Goal: Task Accomplishment & Management: Complete application form

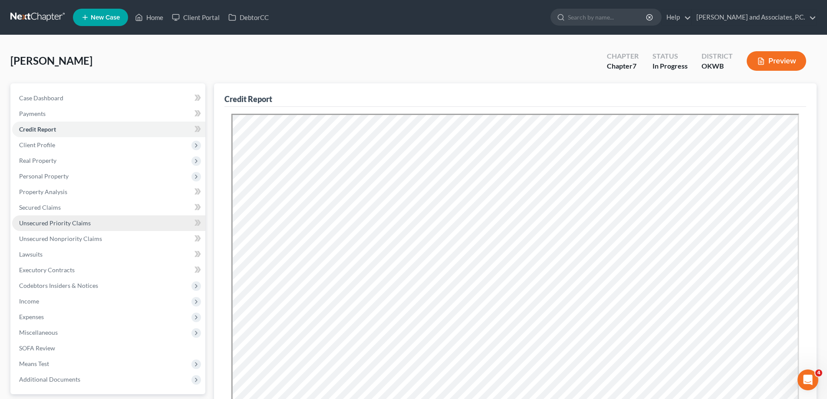
click at [68, 222] on span "Unsecured Priority Claims" at bounding box center [55, 222] width 72 height 7
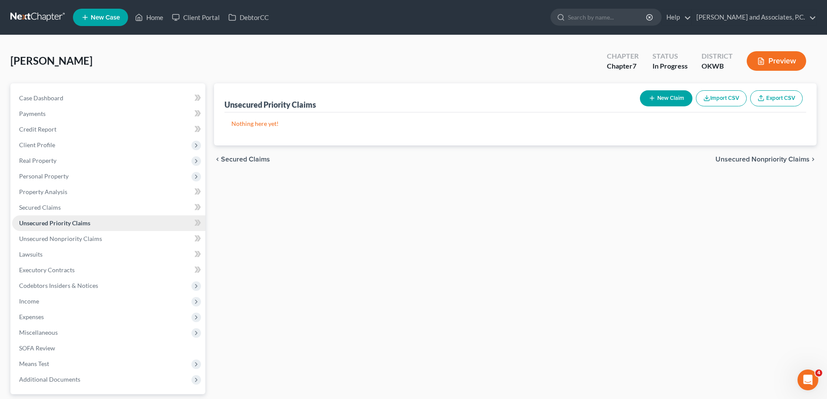
scroll to position [78, 0]
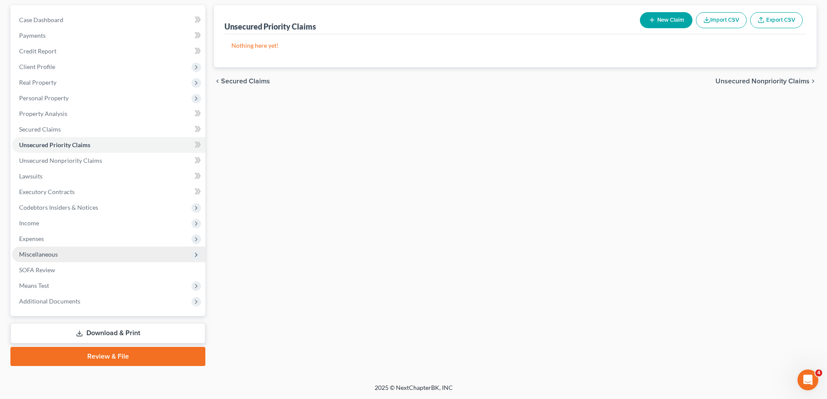
click at [55, 251] on span "Miscellaneous" at bounding box center [38, 254] width 39 height 7
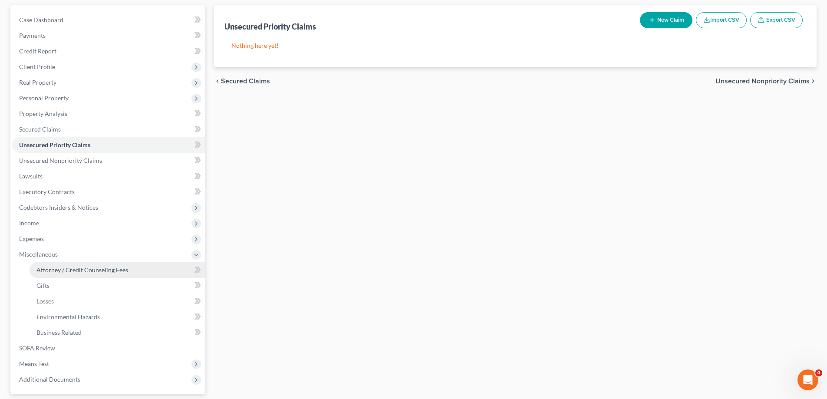
click at [65, 268] on span "Attorney / Credit Counseling Fees" at bounding box center [82, 269] width 92 height 7
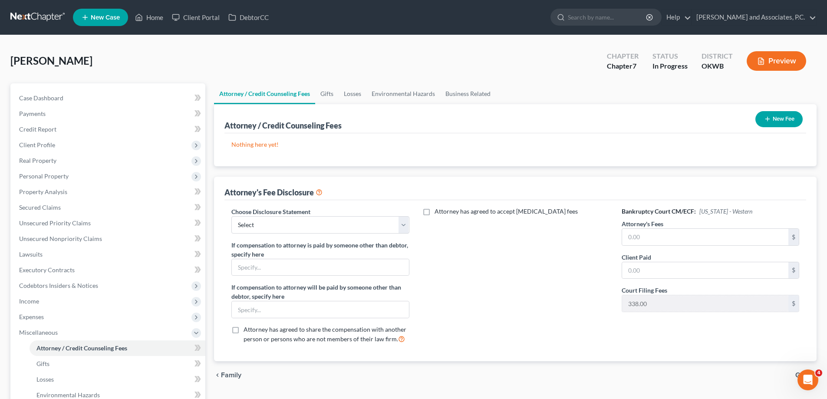
click at [788, 112] on button "New Fee" at bounding box center [779, 119] width 47 height 16
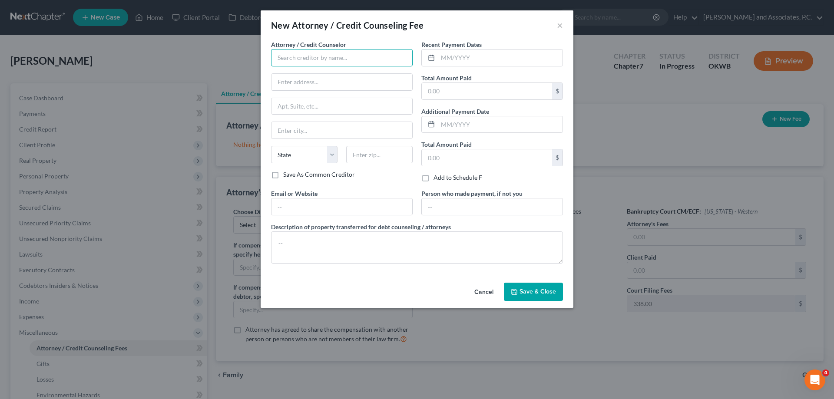
click at [296, 64] on input "text" at bounding box center [342, 57] width 142 height 17
click at [295, 70] on div "Access Counseling, Inc." at bounding box center [323, 73] width 90 height 9
type input "Access Counseling, Inc."
type input "[STREET_ADDRESS]"
type input "[GEOGRAPHIC_DATA]"
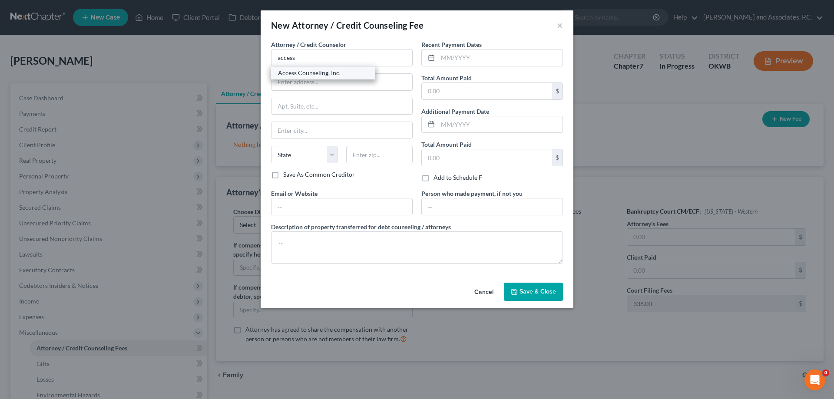
select select "4"
type input "90071"
click at [451, 94] on input "text" at bounding box center [487, 91] width 130 height 17
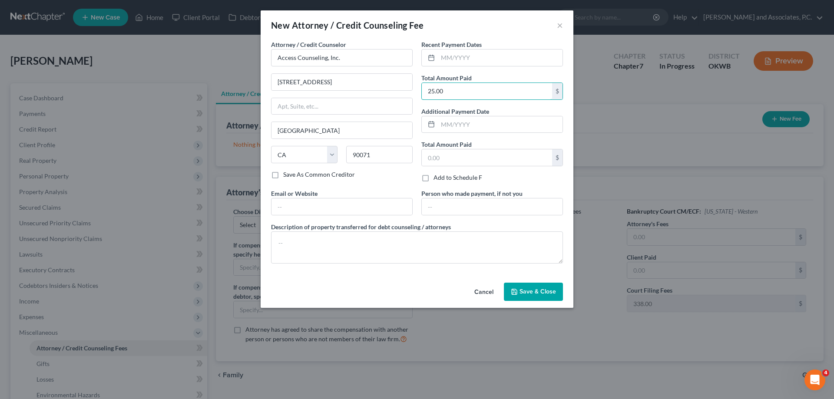
type input "25.00"
click at [527, 293] on span "Save & Close" at bounding box center [537, 291] width 36 height 7
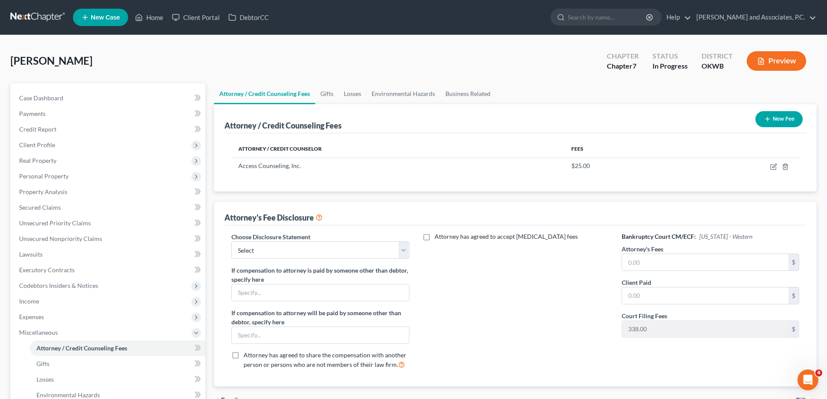
click at [764, 117] on icon "button" at bounding box center [767, 119] width 7 height 7
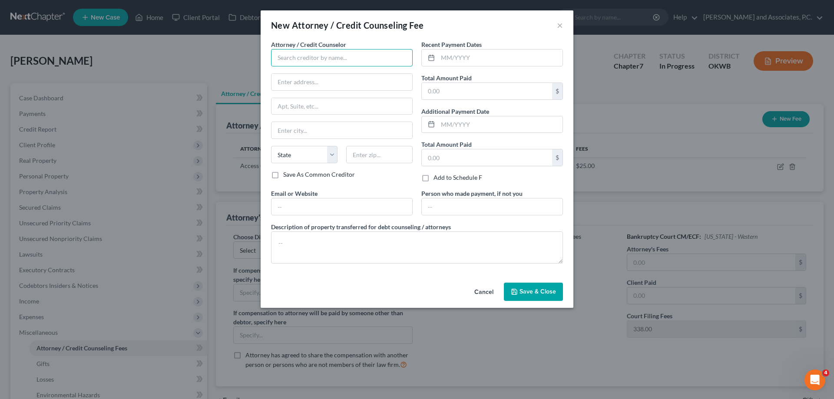
click at [335, 51] on input "text" at bounding box center [342, 57] width 142 height 17
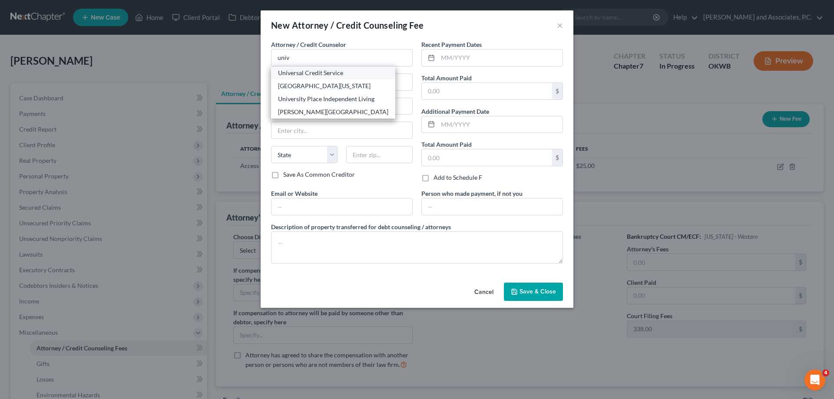
click at [301, 72] on div "Universal Credit Service" at bounding box center [333, 73] width 110 height 9
type input "Universal Credit Service"
type input "[STREET_ADDRESS][PERSON_NAME]"
type input "Broomall"
select select "39"
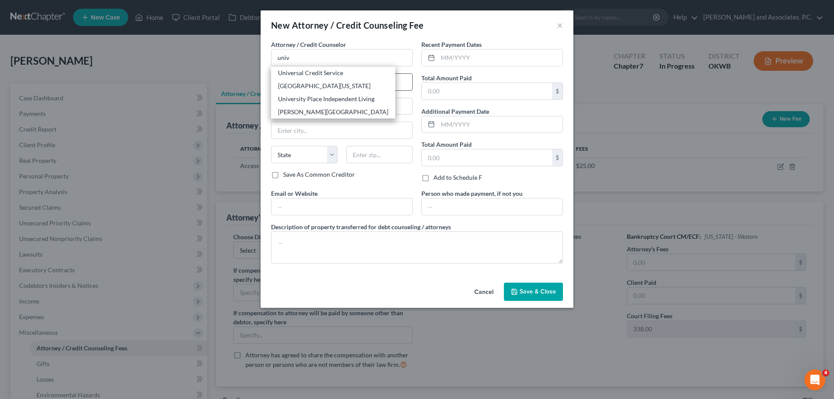
type input "19008"
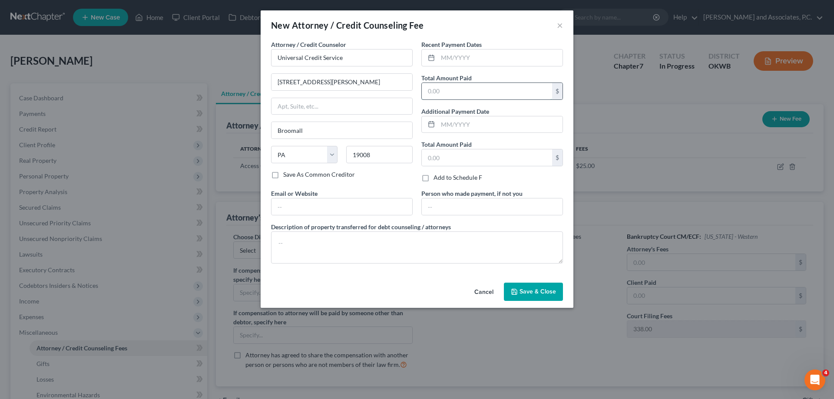
click at [427, 94] on input "text" at bounding box center [487, 91] width 130 height 17
type input "37.00"
click at [433, 156] on input "text" at bounding box center [487, 157] width 130 height 17
type input "37.00"
click at [532, 290] on span "Save & Close" at bounding box center [537, 291] width 36 height 7
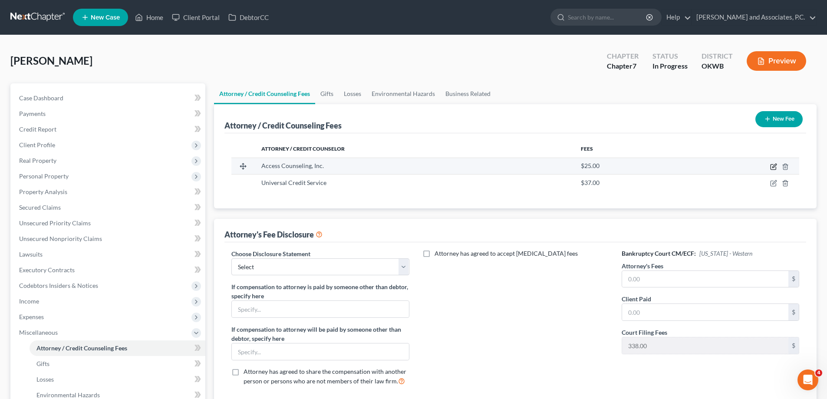
click at [774, 166] on icon "button" at bounding box center [774, 166] width 7 height 7
select select "4"
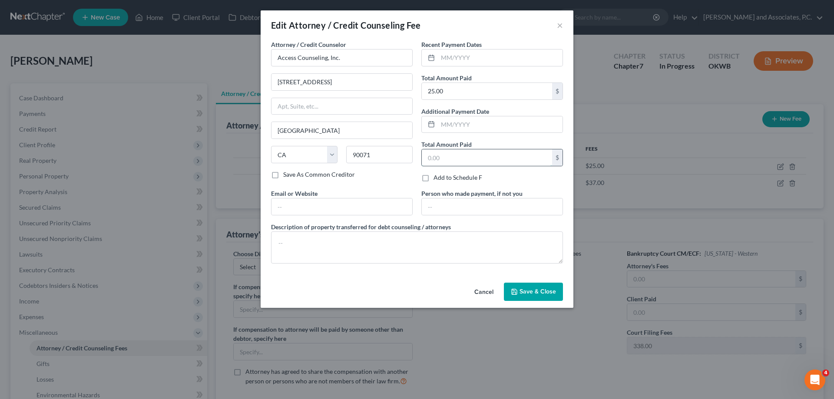
click at [449, 156] on input "text" at bounding box center [487, 157] width 130 height 17
type input "25.00"
click at [540, 297] on button "Save & Close" at bounding box center [533, 292] width 59 height 18
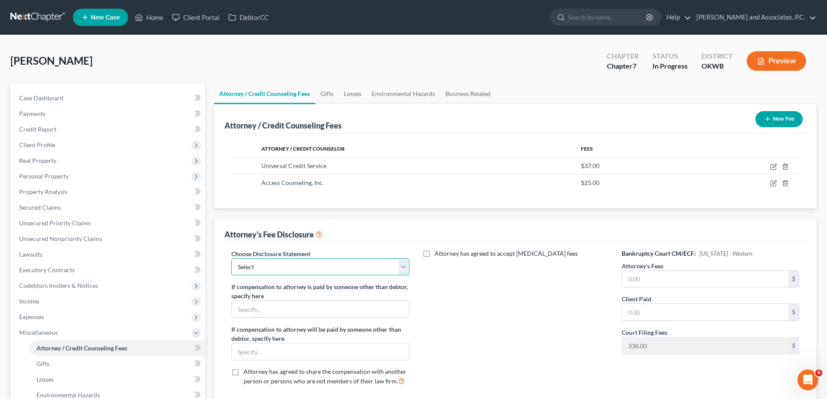
click at [405, 262] on select "Select attorney disclosure-[US_STATE] attorney disclosure-[US_STATE]" at bounding box center [321, 266] width 178 height 17
select select "0"
click at [232, 258] on select "Select attorney disclosure-[US_STATE] attorney disclosure-[US_STATE]" at bounding box center [321, 266] width 178 height 17
click at [633, 278] on input "text" at bounding box center [705, 279] width 166 height 17
type input "2,540.00"
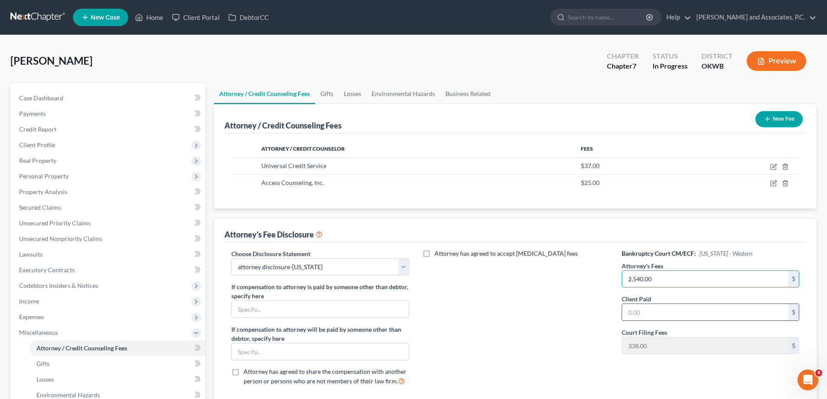
drag, startPoint x: 651, startPoint y: 314, endPoint x: 645, endPoint y: 308, distance: 8.6
click at [650, 312] on input "text" at bounding box center [705, 312] width 166 height 17
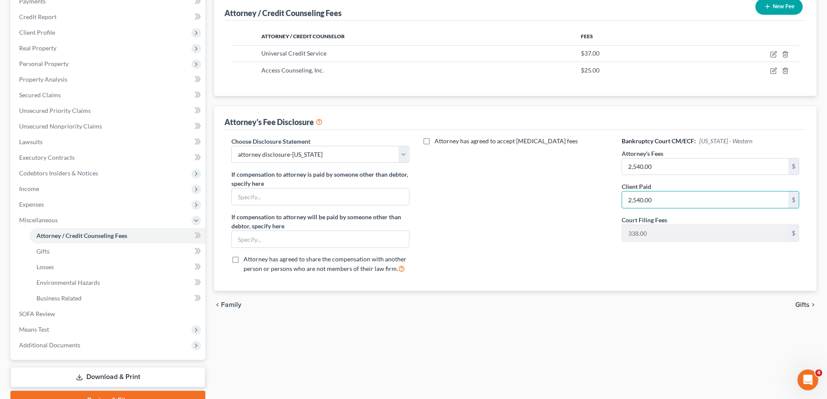
scroll to position [43, 0]
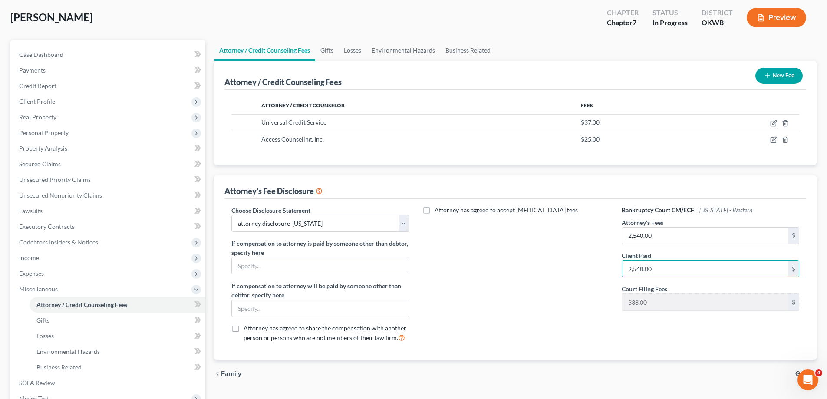
type input "2,540.00"
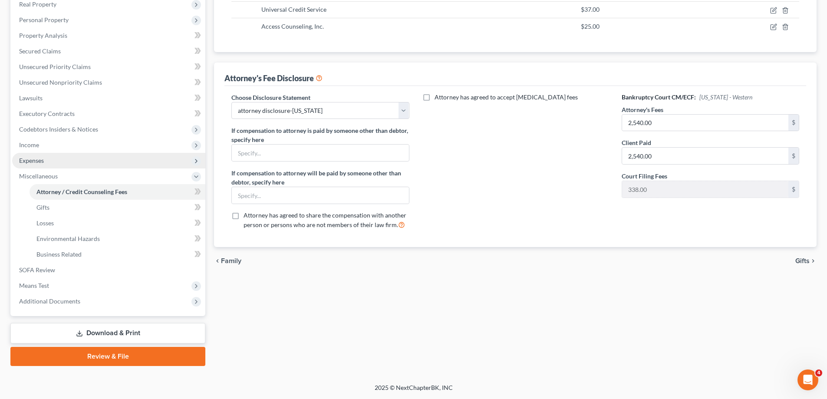
click at [75, 165] on span "Expenses" at bounding box center [108, 161] width 193 height 16
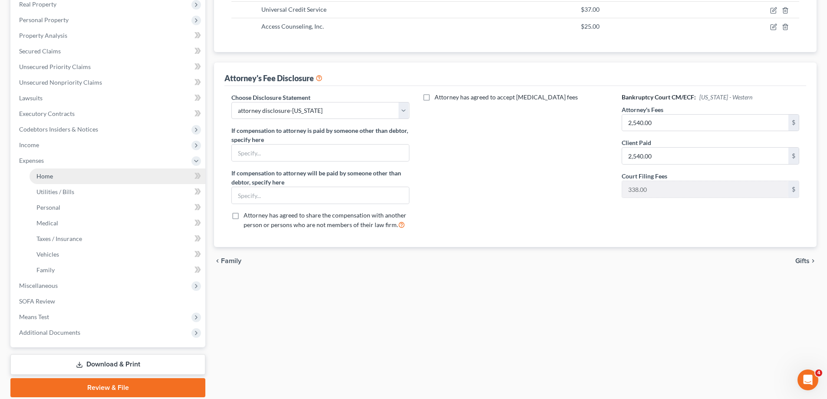
click at [75, 182] on link "Home" at bounding box center [118, 177] width 176 height 16
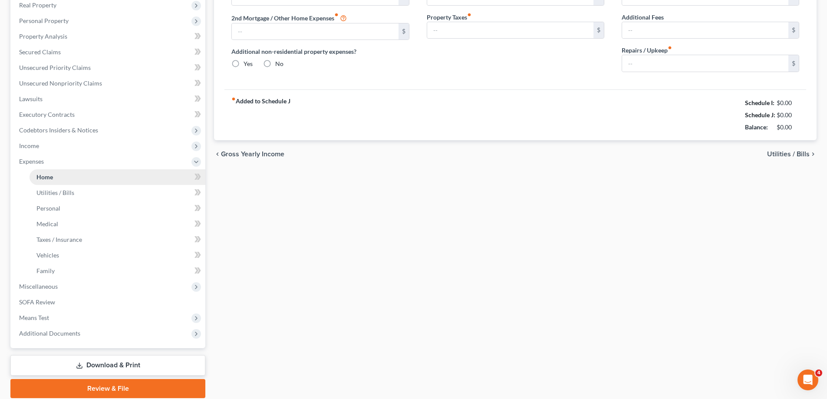
type input "0.00"
radio input "true"
type input "0.00"
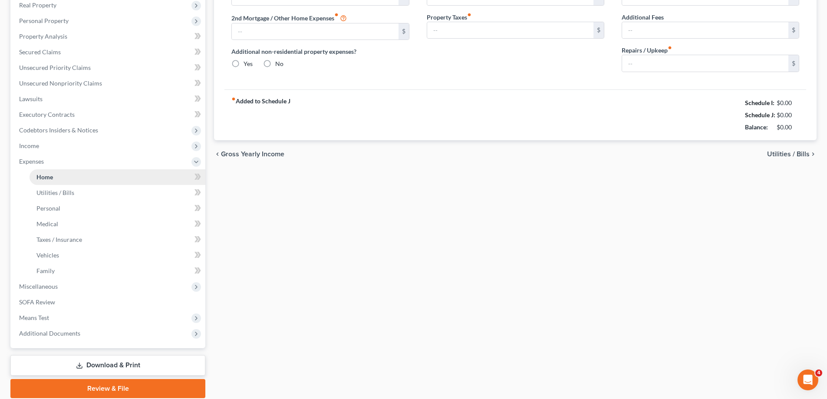
type input "0.00"
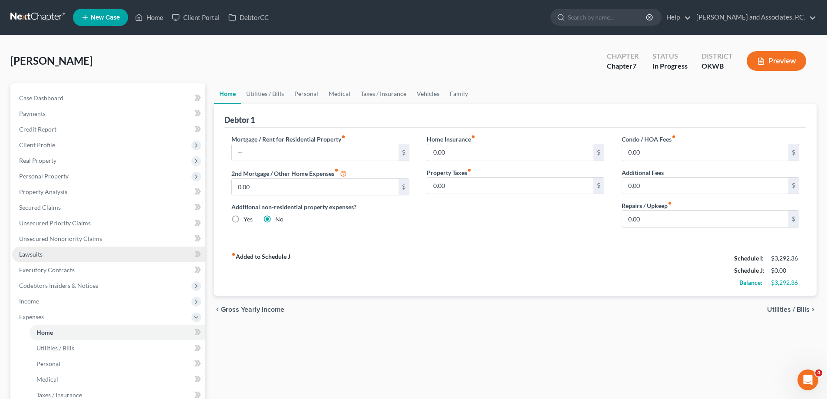
click at [51, 257] on link "Lawsuits" at bounding box center [108, 255] width 193 height 16
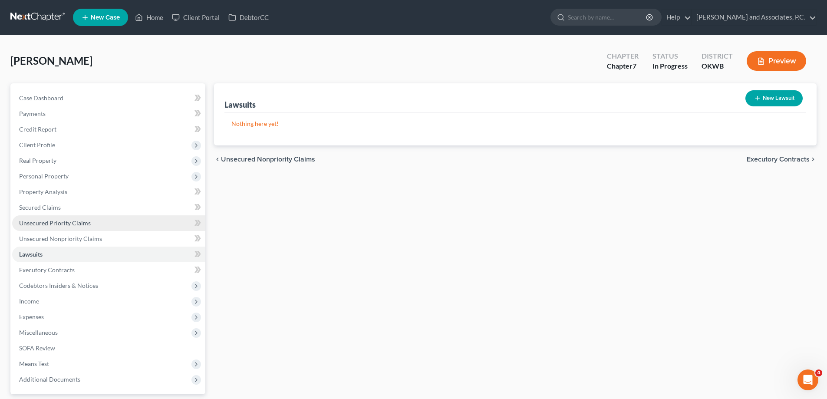
click at [50, 220] on span "Unsecured Priority Claims" at bounding box center [55, 222] width 72 height 7
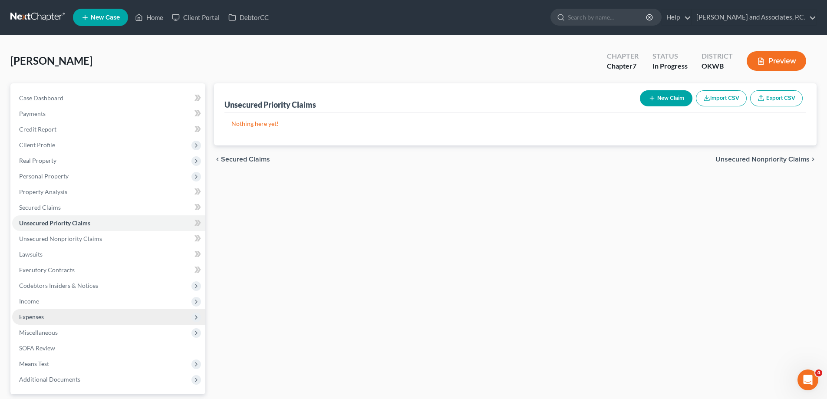
click at [63, 322] on span "Expenses" at bounding box center [108, 317] width 193 height 16
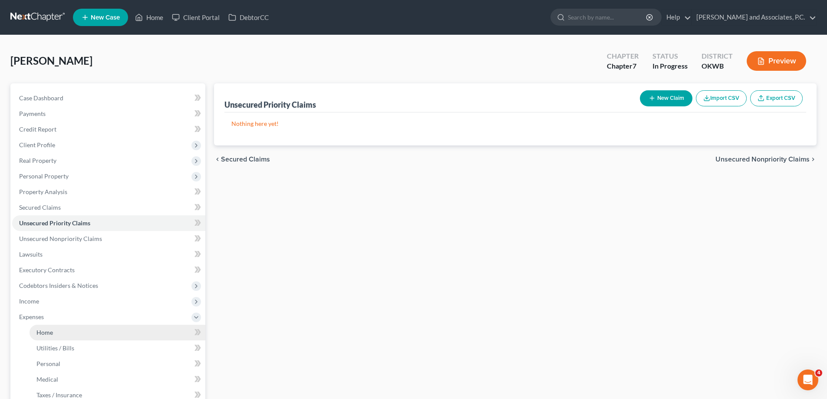
click at [66, 333] on link "Home" at bounding box center [118, 333] width 176 height 16
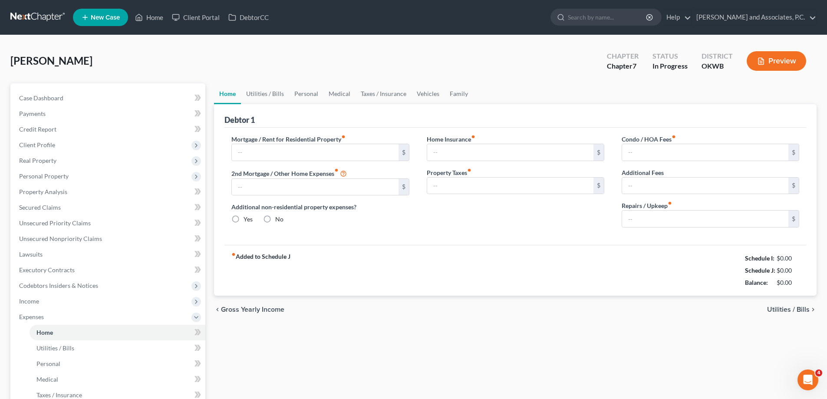
type input "0.00"
radio input "true"
type input "0.00"
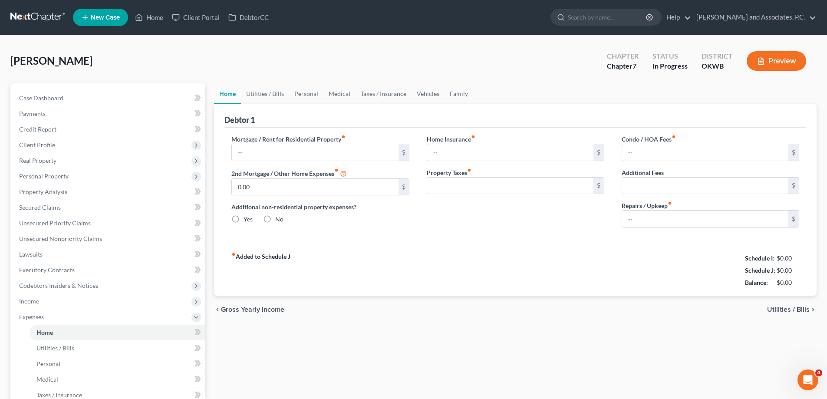
type input "0.00"
click at [458, 150] on input "0.00" at bounding box center [510, 152] width 166 height 17
type input "217.00"
click at [449, 190] on input "0.00" at bounding box center [510, 186] width 166 height 17
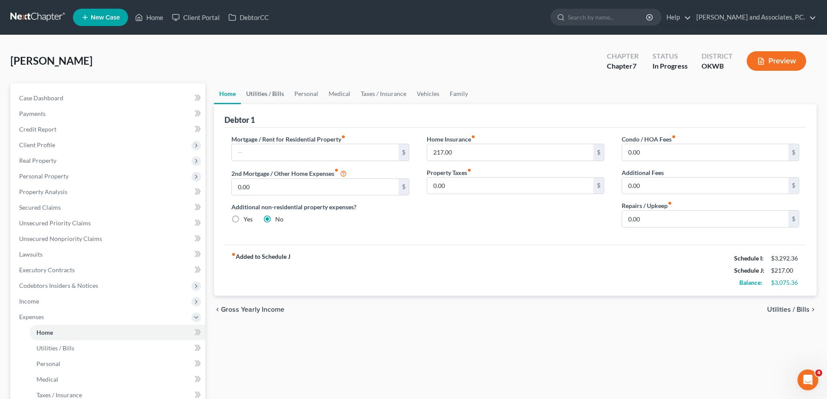
click at [274, 98] on link "Utilities / Bills" at bounding box center [265, 93] width 48 height 21
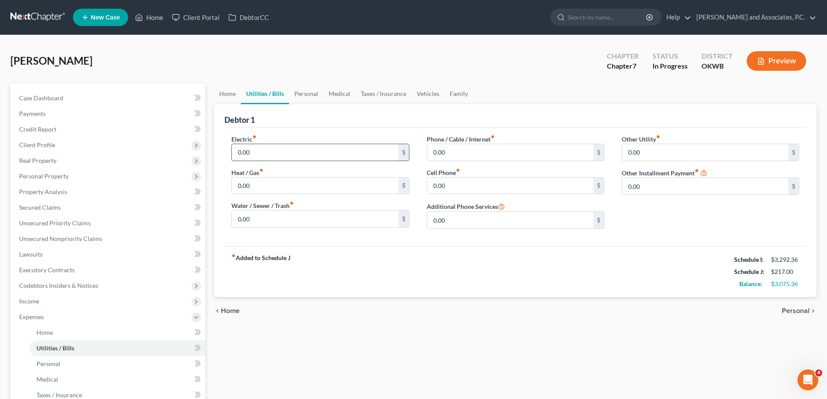
click at [245, 157] on input "0.00" at bounding box center [315, 152] width 166 height 17
click at [243, 153] on input "375.00" at bounding box center [315, 152] width 166 height 17
type input "350.00"
click at [247, 192] on input "0.00" at bounding box center [315, 186] width 166 height 17
type input "25.00"
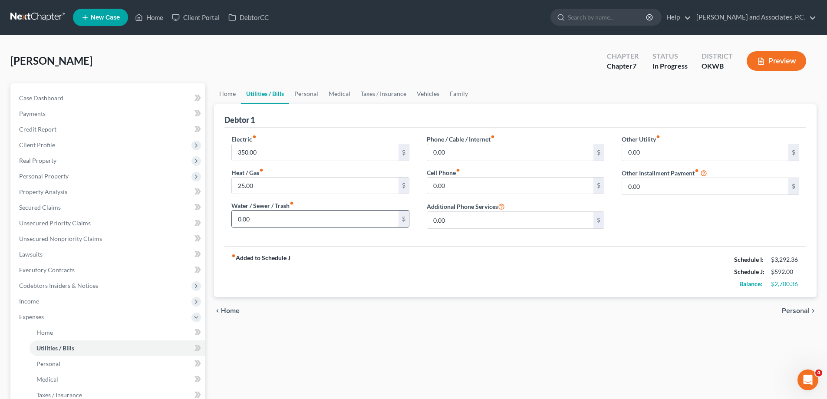
click at [260, 220] on input "0.00" at bounding box center [315, 219] width 166 height 17
type input "125.00"
click at [445, 192] on input "0.00" at bounding box center [510, 186] width 166 height 17
type input "280.00"
click at [443, 152] on input "0.00" at bounding box center [510, 152] width 166 height 17
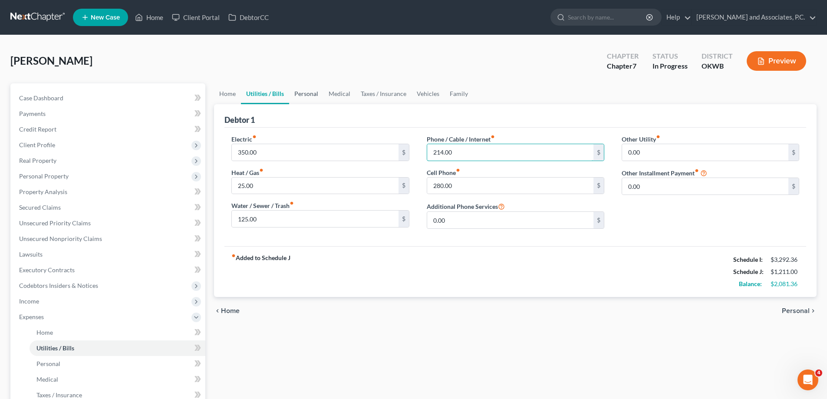
type input "214.00"
click at [303, 94] on link "Personal" at bounding box center [306, 93] width 34 height 21
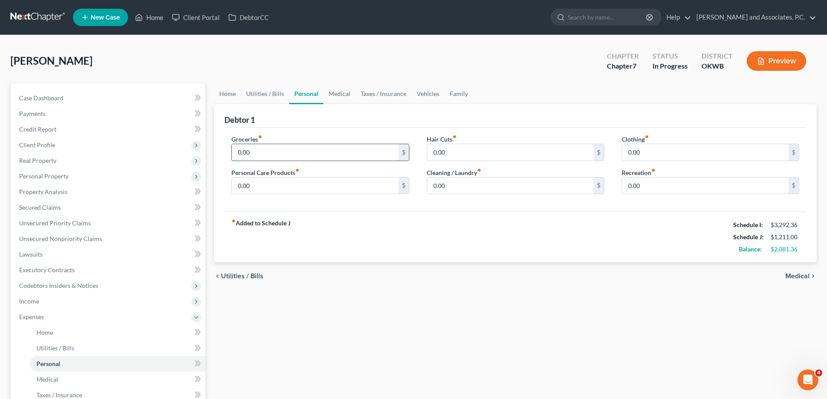
click at [257, 155] on input "0.00" at bounding box center [315, 152] width 166 height 17
type input "977.00"
click at [637, 153] on input "0.00" at bounding box center [705, 152] width 166 height 17
type input "200.00"
click at [428, 96] on link "Vehicles" at bounding box center [428, 93] width 33 height 21
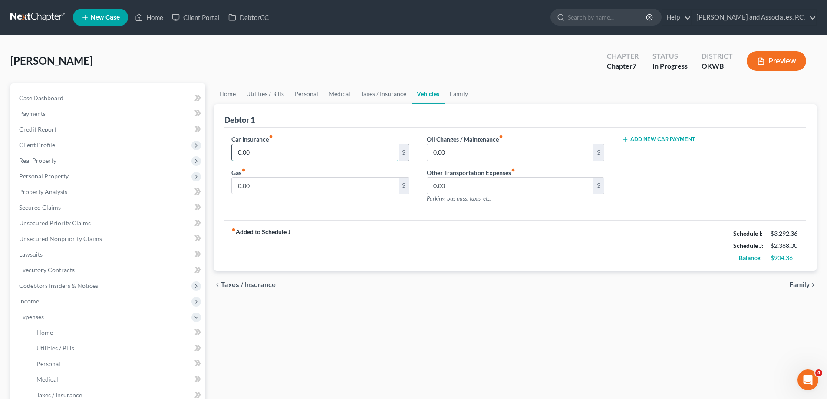
click at [253, 156] on input "0.00" at bounding box center [315, 152] width 166 height 17
type input "300.00"
click at [260, 185] on input "0.00" at bounding box center [315, 186] width 166 height 17
type input "3"
type input "300.00"
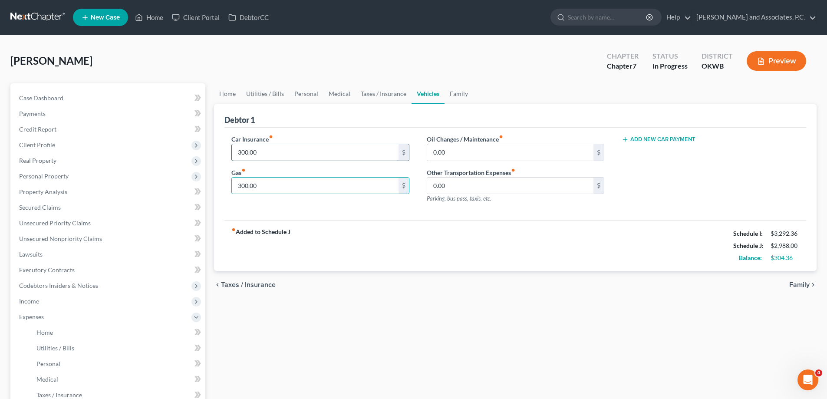
click at [250, 154] on input "300.00" at bounding box center [315, 152] width 166 height 17
type input "347.00"
click at [462, 96] on link "Family" at bounding box center [459, 93] width 29 height 21
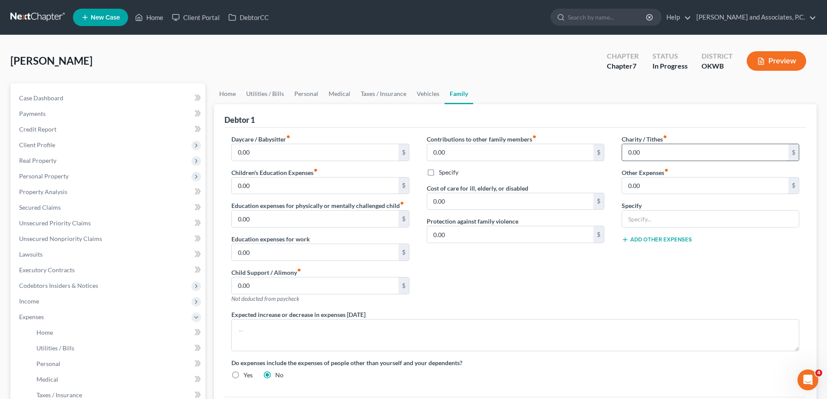
click at [642, 156] on input "0.00" at bounding box center [705, 152] width 166 height 17
type input "250.00"
click at [251, 158] on input "0.00" at bounding box center [315, 152] width 166 height 17
type input "328.00"
click at [333, 94] on link "Medical" at bounding box center [340, 93] width 32 height 21
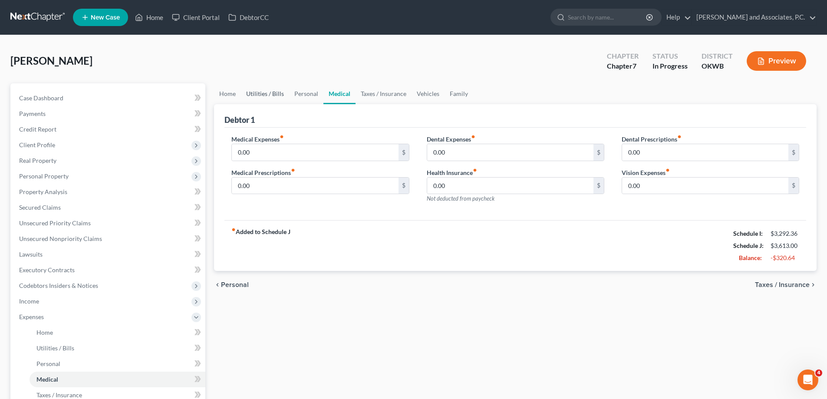
click at [272, 91] on link "Utilities / Bills" at bounding box center [265, 93] width 48 height 21
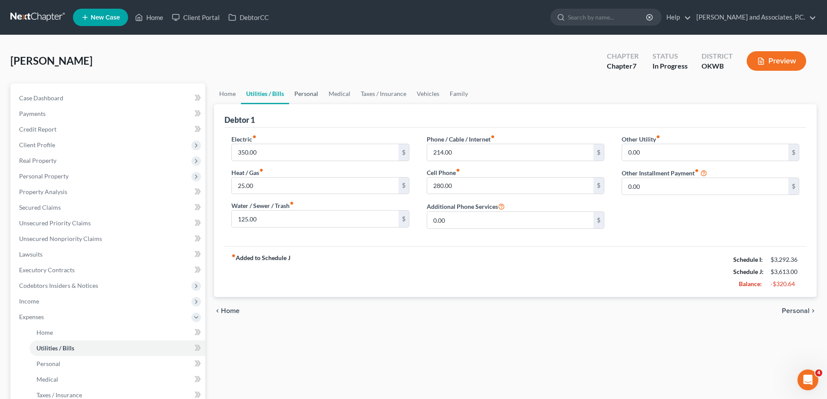
click at [317, 92] on link "Personal" at bounding box center [306, 93] width 34 height 21
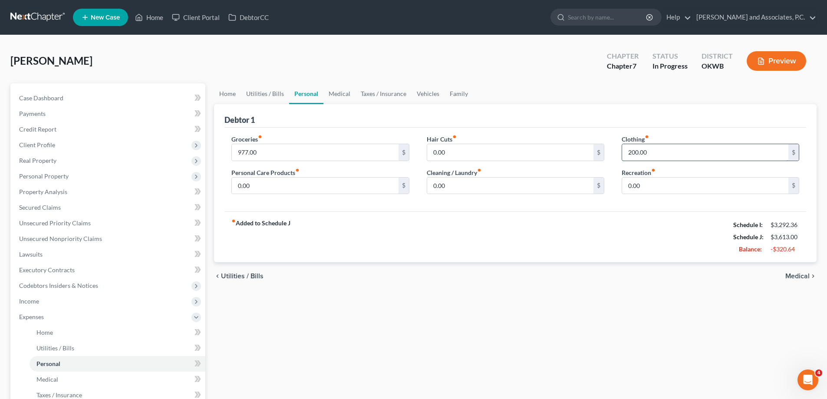
click at [632, 153] on input "200.00" at bounding box center [705, 152] width 166 height 17
type input "125.00"
click at [242, 151] on input "977.00" at bounding box center [315, 152] width 166 height 17
drag, startPoint x: 258, startPoint y: 152, endPoint x: 239, endPoint y: 156, distance: 19.2
click at [239, 156] on input "900.00" at bounding box center [315, 152] width 166 height 17
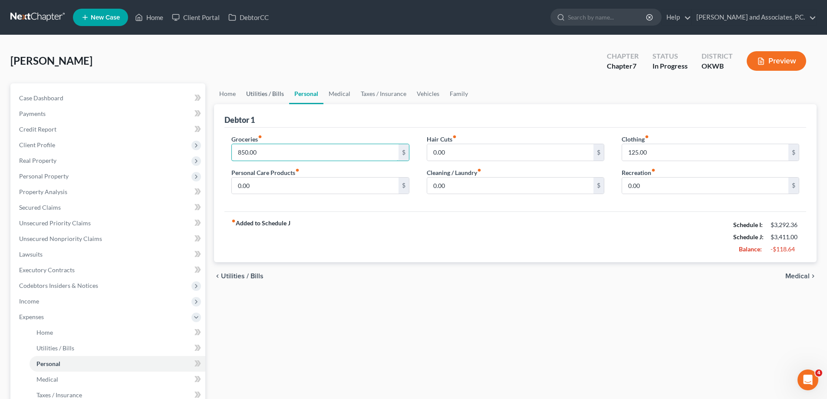
type input "850.00"
click at [265, 93] on link "Utilities / Bills" at bounding box center [265, 93] width 48 height 21
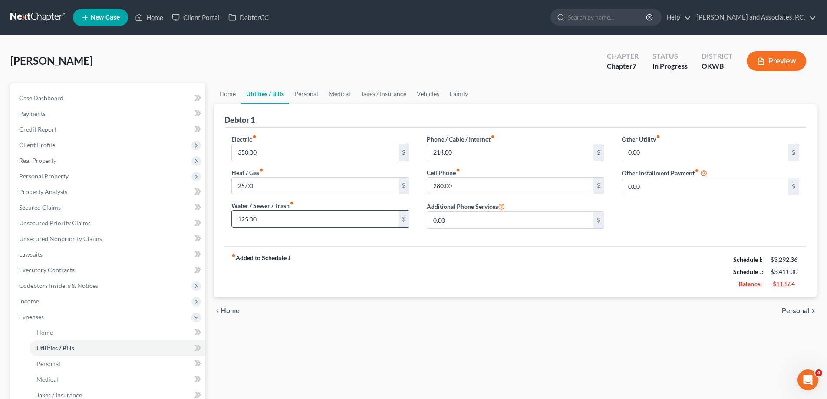
click at [260, 219] on input "125.00" at bounding box center [315, 219] width 166 height 17
type input "115.36"
click at [230, 96] on link "Home" at bounding box center [227, 93] width 27 height 21
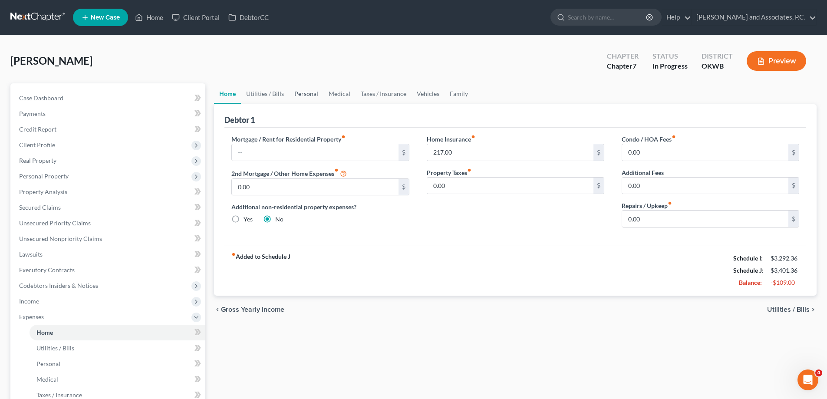
click at [307, 95] on link "Personal" at bounding box center [306, 93] width 34 height 21
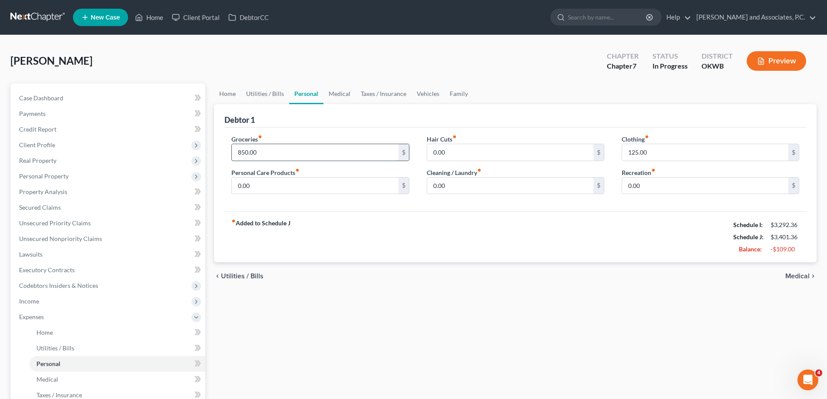
click at [241, 152] on input "850.00" at bounding box center [315, 152] width 166 height 17
click at [246, 155] on input "750.00" at bounding box center [315, 152] width 166 height 17
click at [241, 152] on input "751.00" at bounding box center [315, 152] width 166 height 17
type input "741.00"
click at [51, 284] on span "Codebtors Insiders & Notices" at bounding box center [58, 285] width 79 height 7
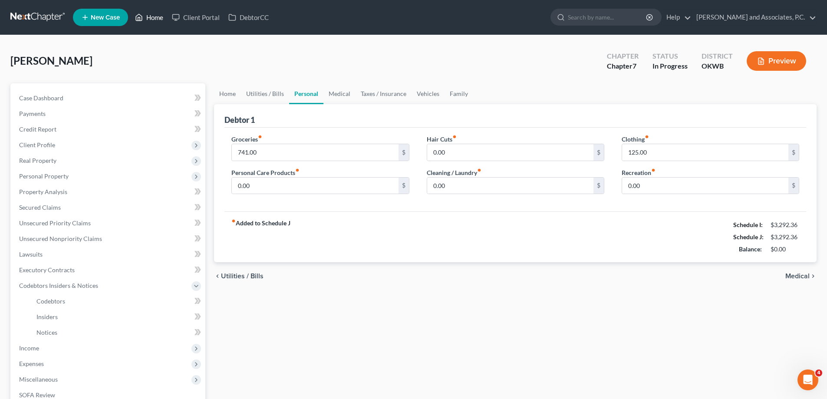
click at [155, 21] on link "Home" at bounding box center [149, 18] width 37 height 16
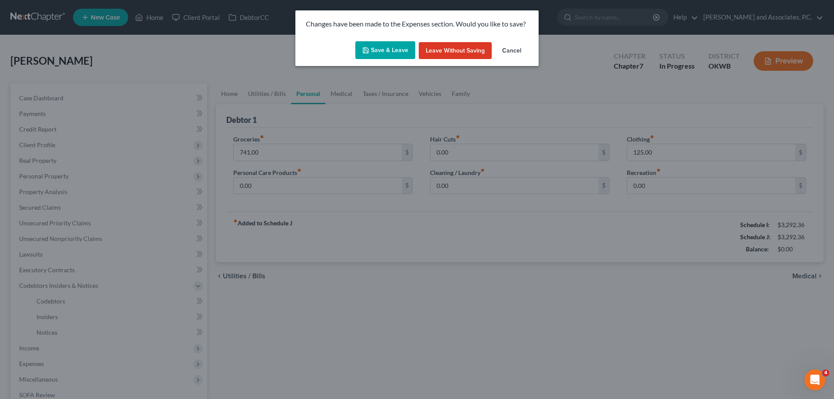
click at [390, 53] on button "Save & Leave" at bounding box center [385, 50] width 60 height 18
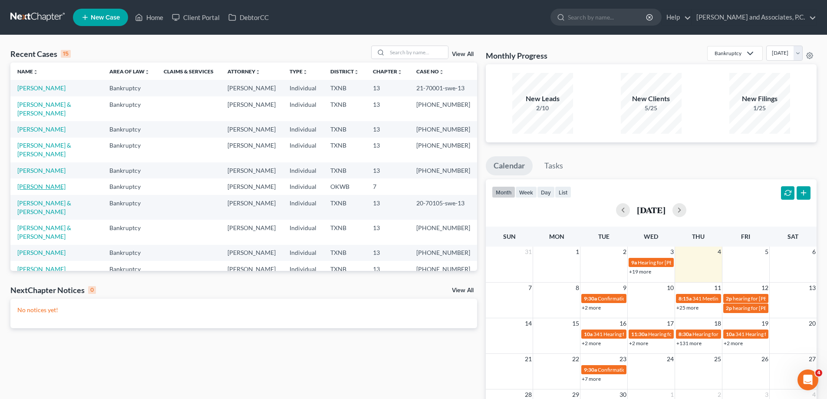
click at [41, 183] on link "[PERSON_NAME]" at bounding box center [41, 186] width 48 height 7
select select "7"
select select "4"
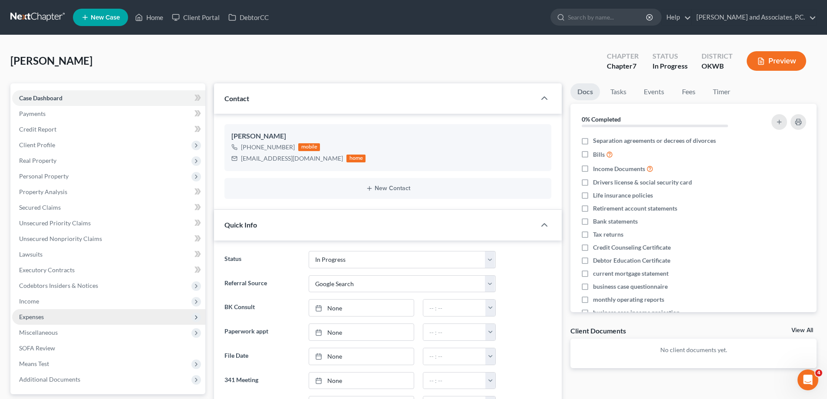
click at [37, 317] on span "Expenses" at bounding box center [31, 316] width 25 height 7
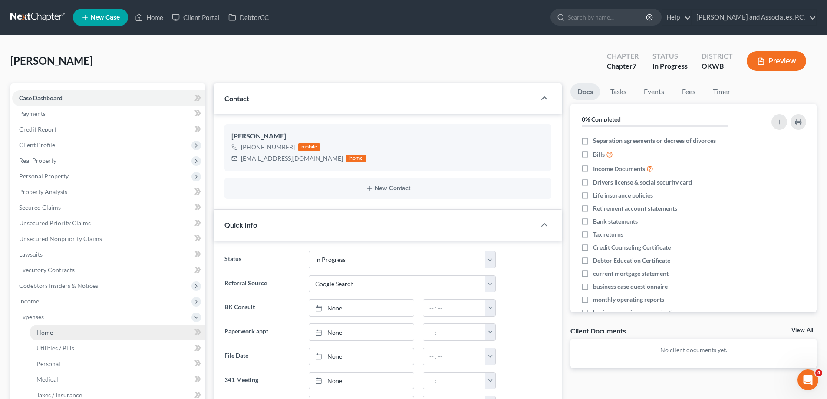
click at [46, 336] on span "Home" at bounding box center [44, 332] width 17 height 7
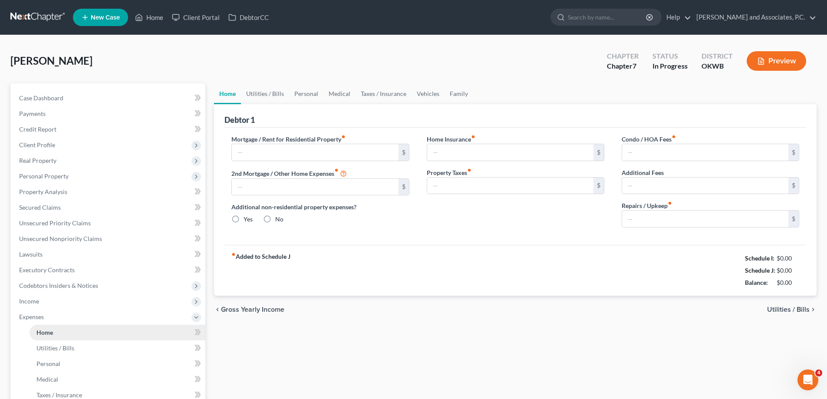
type input "0.00"
radio input "true"
type input "217.00"
type input "0.00"
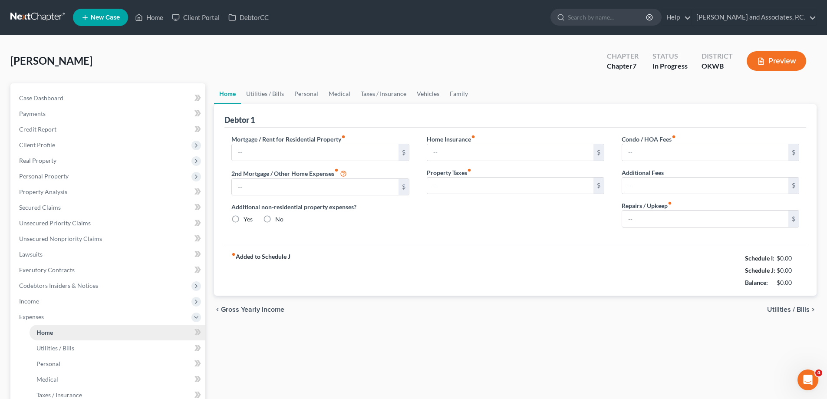
type input "0.00"
click at [155, 18] on link "Home" at bounding box center [149, 18] width 37 height 16
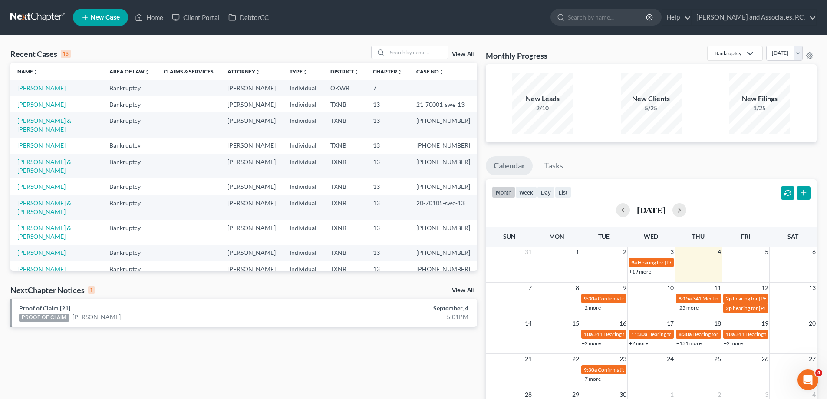
click at [38, 86] on link "[PERSON_NAME]" at bounding box center [41, 87] width 48 height 7
select select "7"
select select "4"
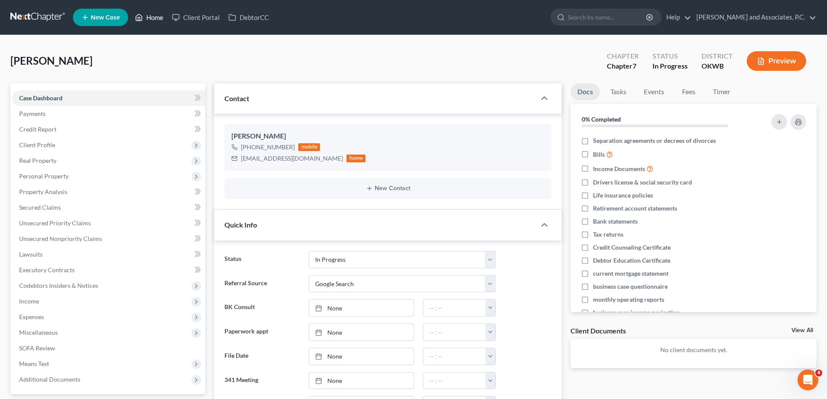
click at [151, 17] on link "Home" at bounding box center [149, 18] width 37 height 16
